Goal: Navigation & Orientation: Find specific page/section

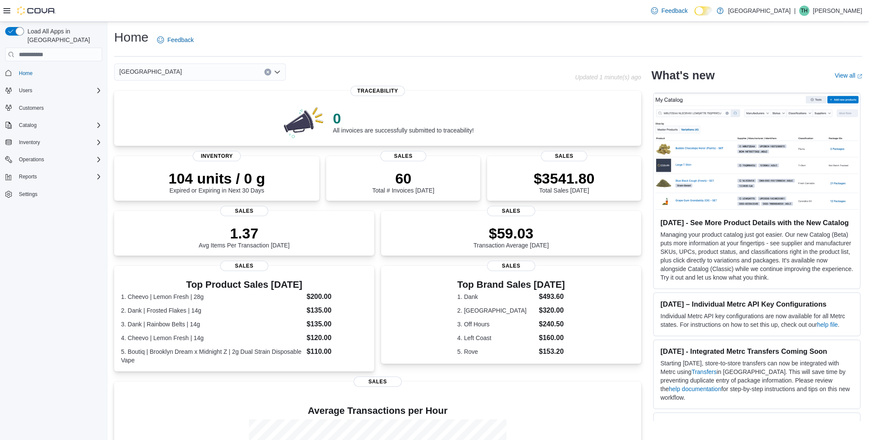
drag, startPoint x: 822, startPoint y: 0, endPoint x: 595, endPoint y: 51, distance: 232.5
click at [595, 51] on div "Home Feedback" at bounding box center [488, 40] width 748 height 22
